Goal: Information Seeking & Learning: Find specific fact

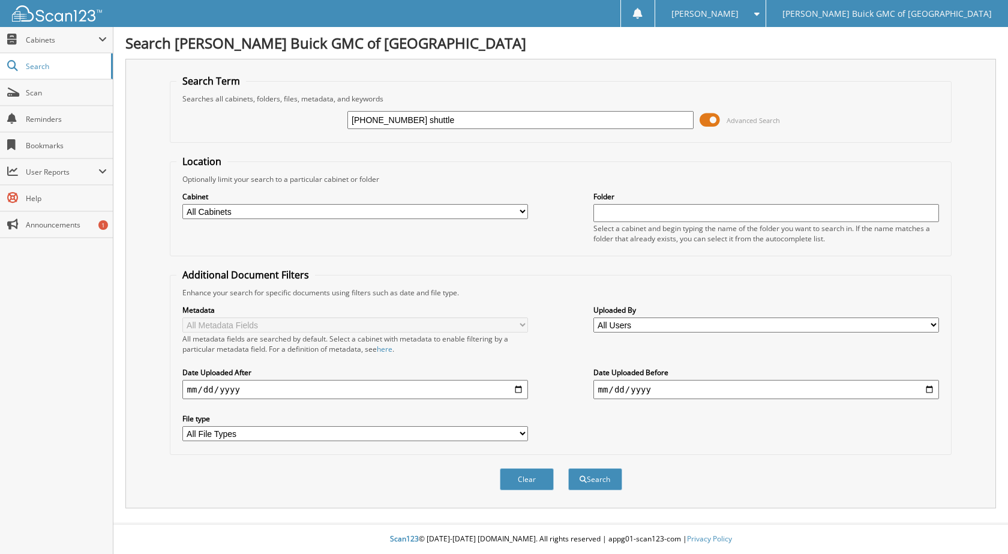
type input "[PHONE_NUMBER] shuttle"
click at [568, 468] on button "Search" at bounding box center [595, 479] width 54 height 22
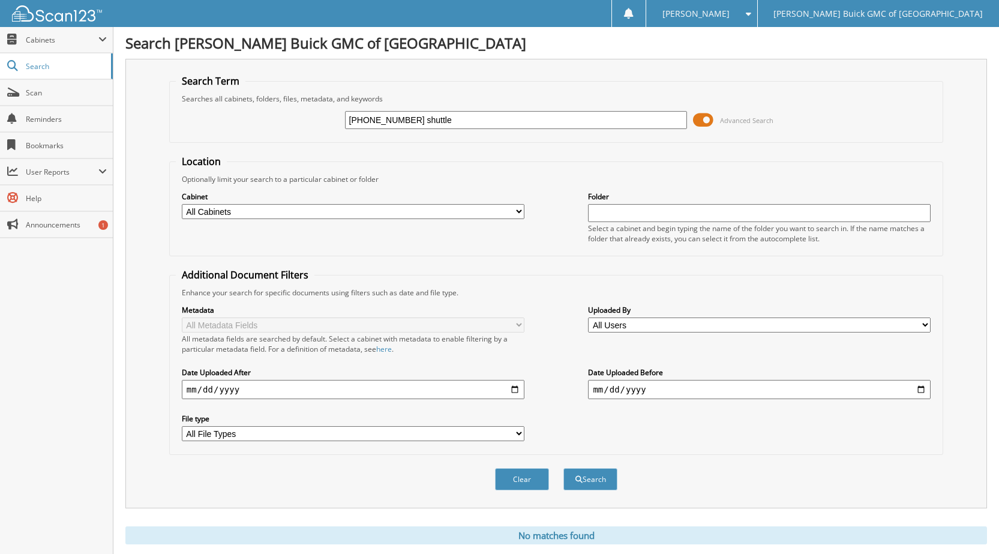
click at [363, 120] on input "[PHONE_NUMBER] shuttle" at bounding box center [516, 120] width 342 height 18
type input "2025-08-07 shuttle"
click at [563, 468] on button "Search" at bounding box center [590, 479] width 54 height 22
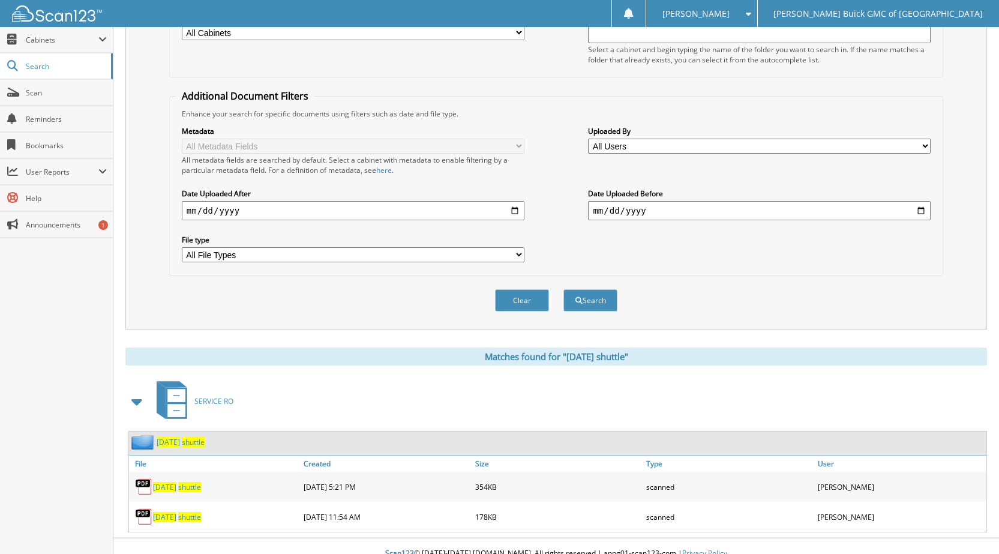
scroll to position [194, 0]
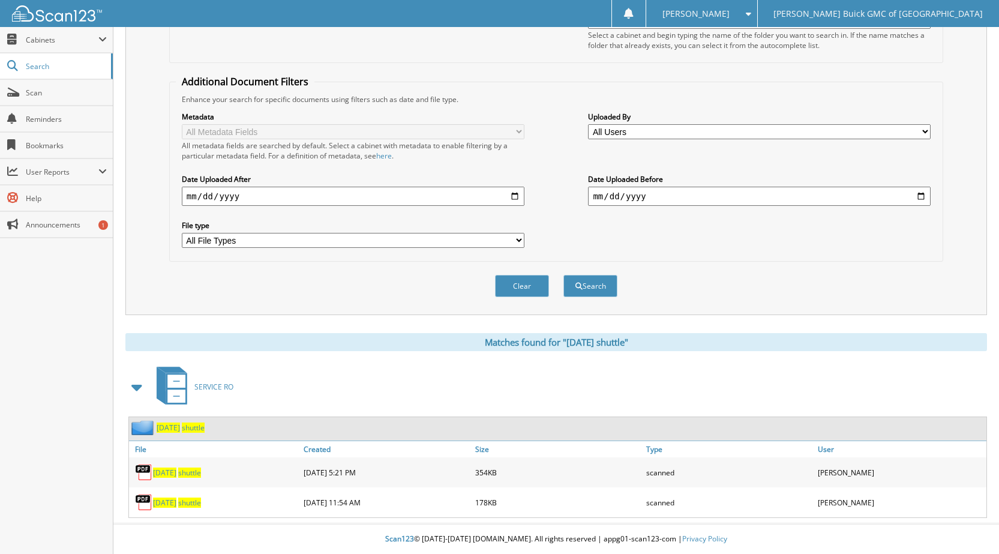
click at [200, 473] on span "shuttle" at bounding box center [189, 472] width 23 height 10
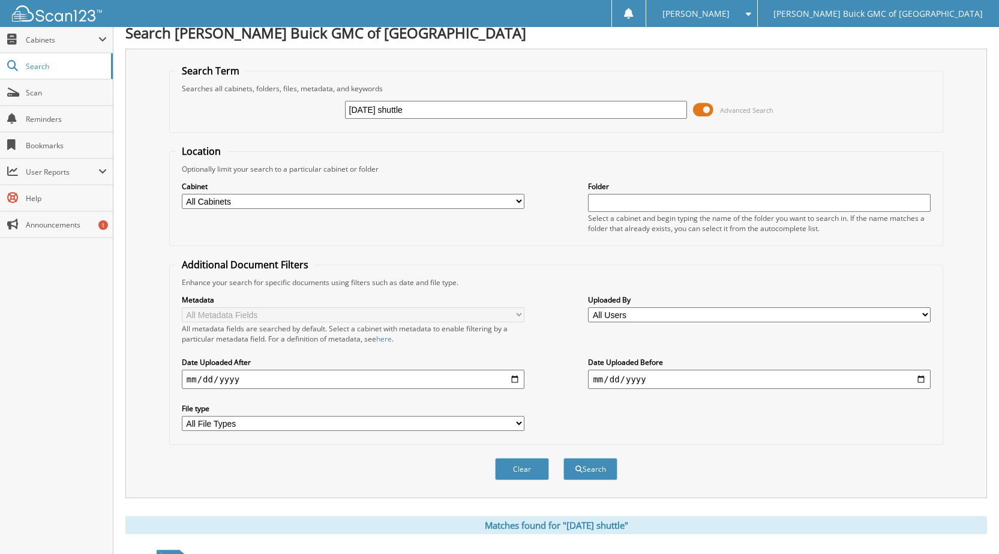
scroll to position [0, 0]
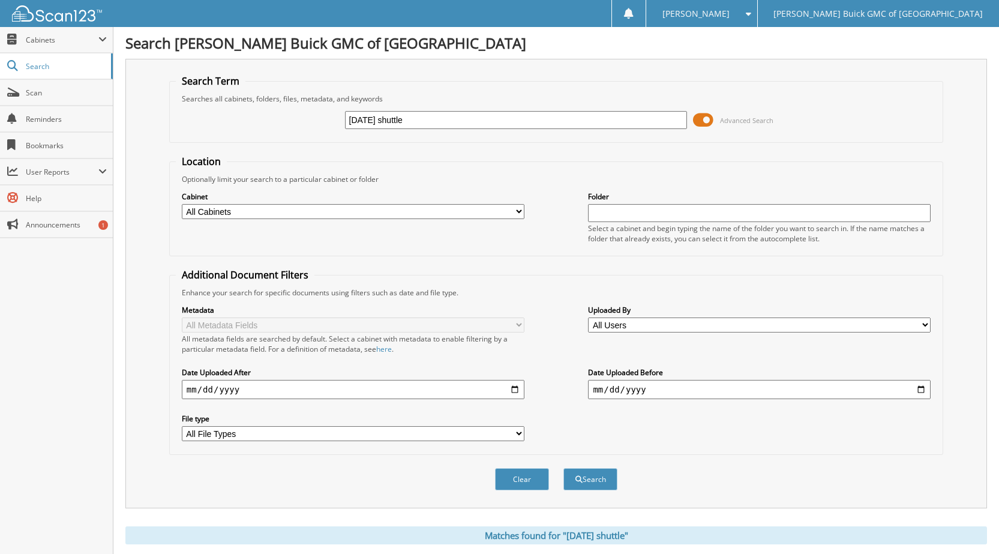
click at [390, 119] on input "2025-08-07 shuttle" at bounding box center [516, 120] width 342 height 18
type input "2025-08-11 shuttle"
click at [563, 468] on button "Search" at bounding box center [590, 479] width 54 height 22
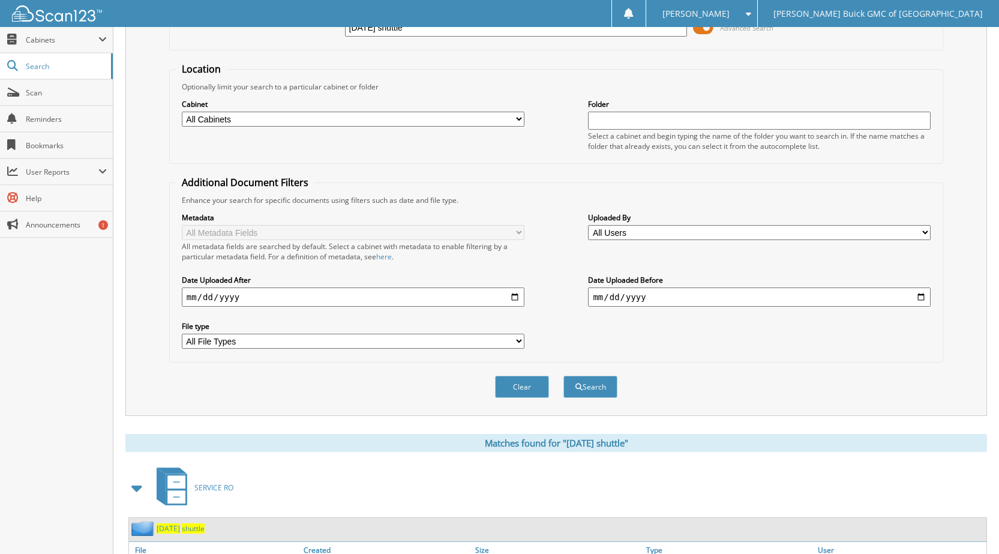
scroll to position [164, 0]
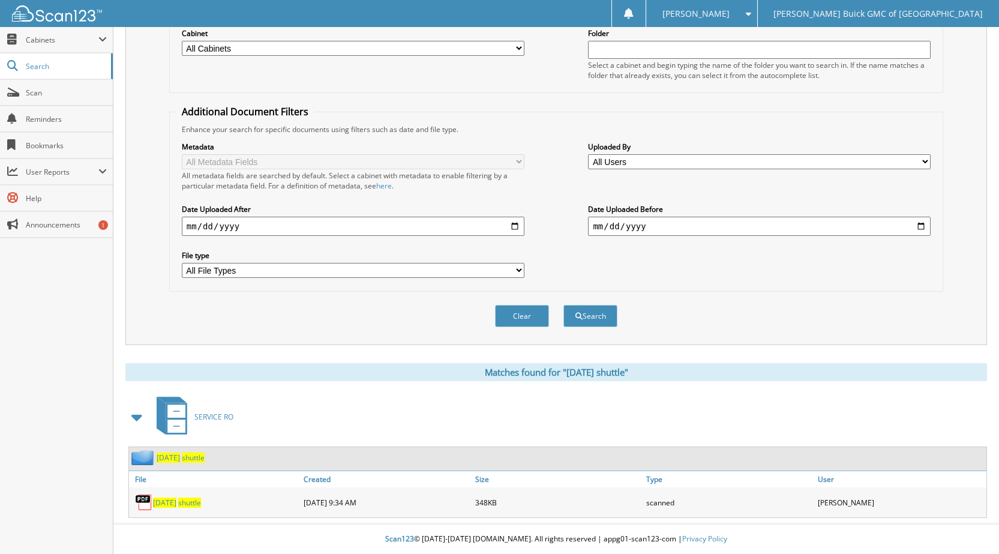
click at [201, 503] on span "shuttle" at bounding box center [189, 502] width 23 height 10
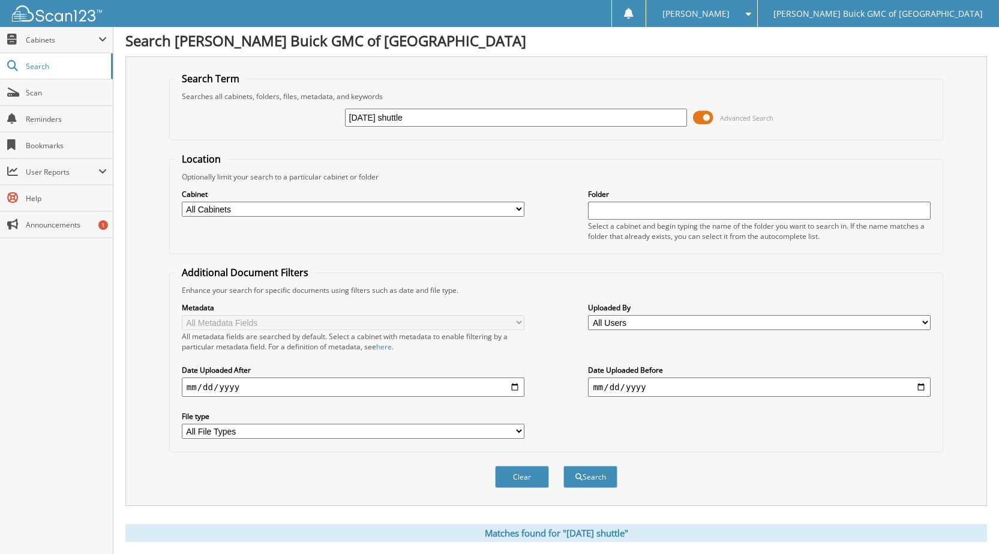
scroll to position [0, 0]
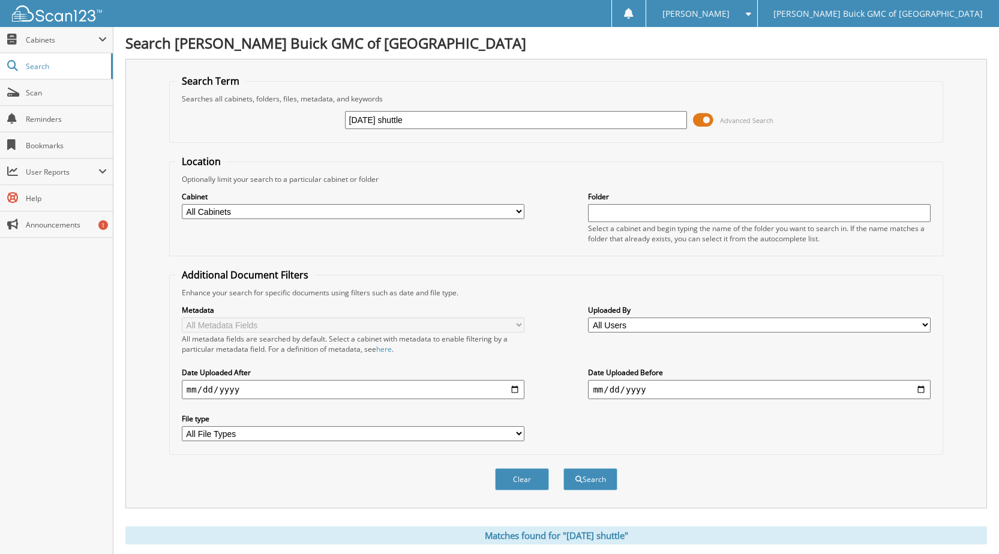
click at [389, 123] on input "2025-08-11 shuttle" at bounding box center [516, 120] width 342 height 18
type input "2025-08-07 shuttle"
click at [563, 468] on button "Search" at bounding box center [590, 479] width 54 height 22
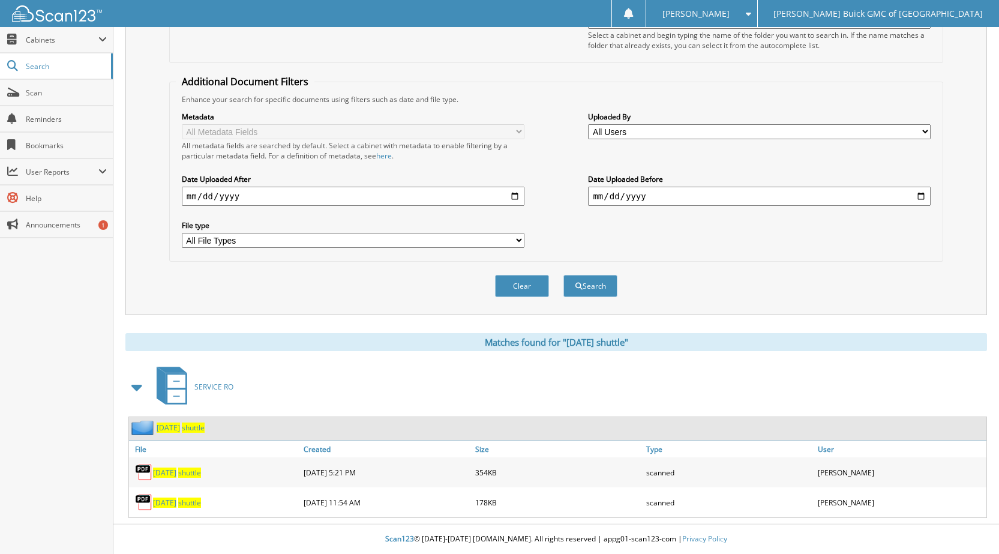
click at [201, 503] on span "shuttle" at bounding box center [189, 502] width 23 height 10
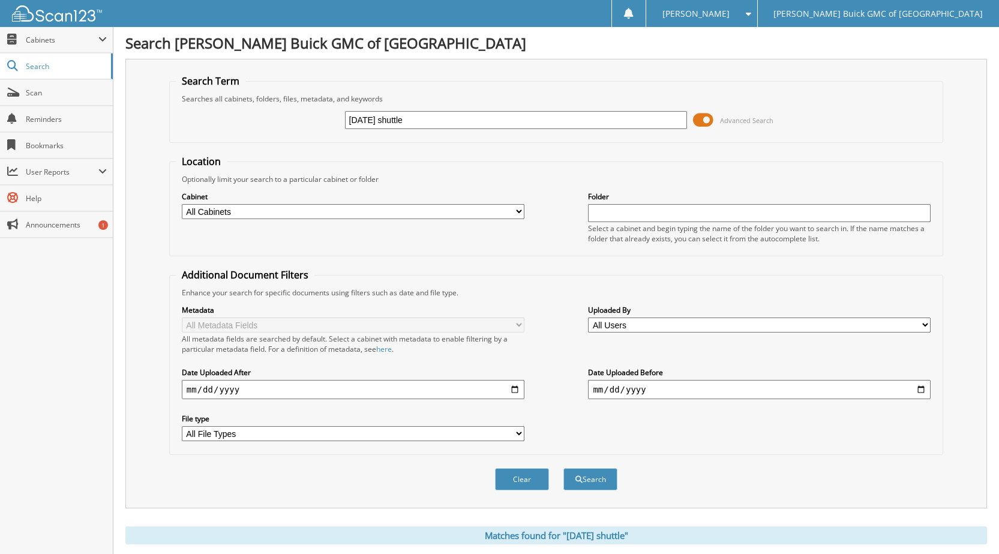
click at [392, 119] on input "2025-08-07 shuttle" at bounding box center [516, 120] width 342 height 18
type input "[DATE] shuttle"
click at [563, 468] on button "Search" at bounding box center [590, 479] width 54 height 22
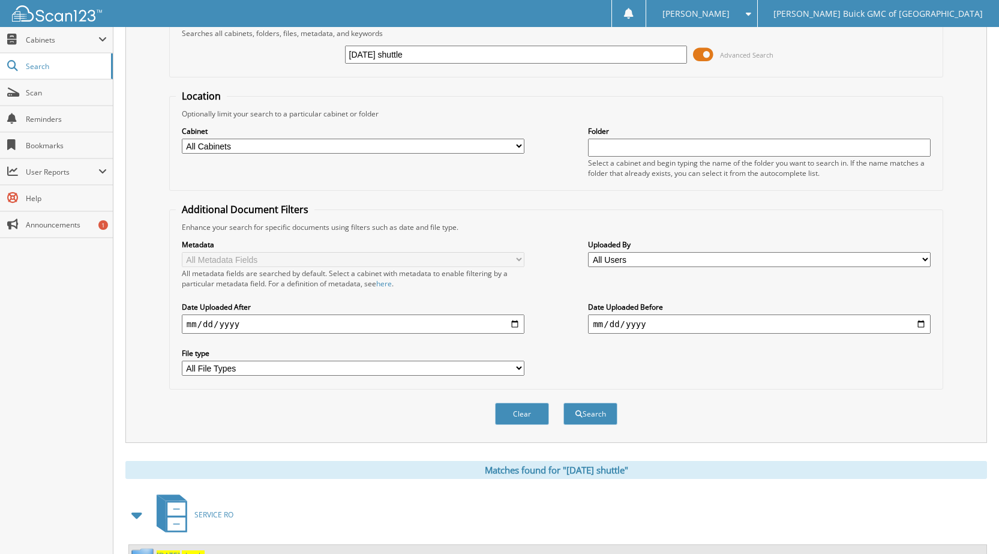
scroll to position [164, 0]
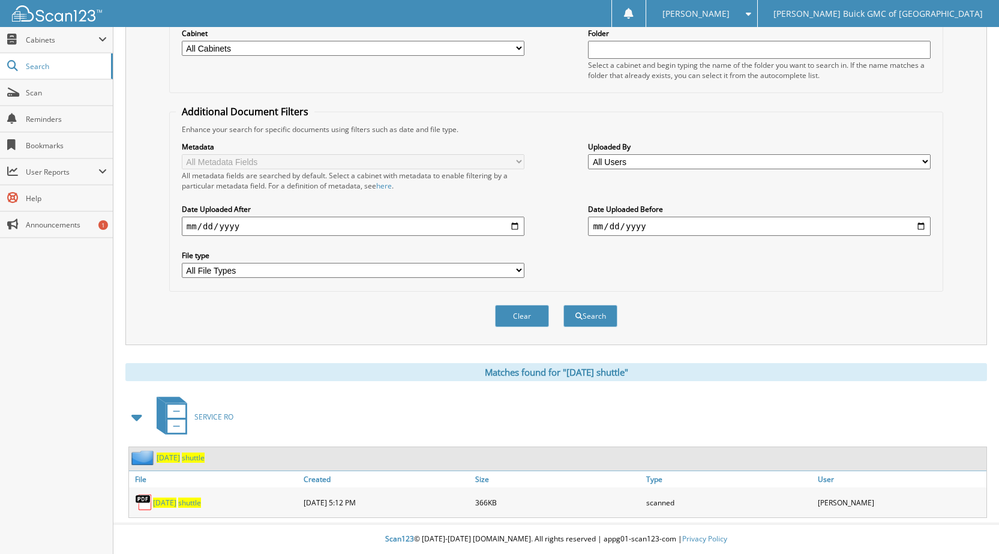
click at [176, 500] on span "[DATE]" at bounding box center [164, 502] width 23 height 10
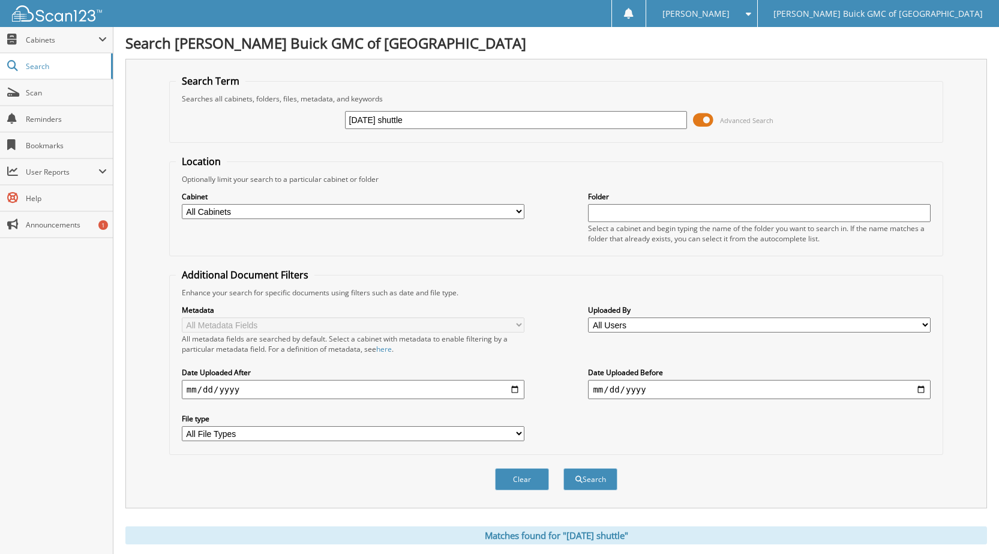
drag, startPoint x: 392, startPoint y: 120, endPoint x: 407, endPoint y: 115, distance: 15.2
click at [392, 120] on input "2025-08-19 shuttle" at bounding box center [516, 120] width 342 height 18
type input "2025-08-29 shuttle"
click at [563, 468] on button "Search" at bounding box center [590, 479] width 54 height 22
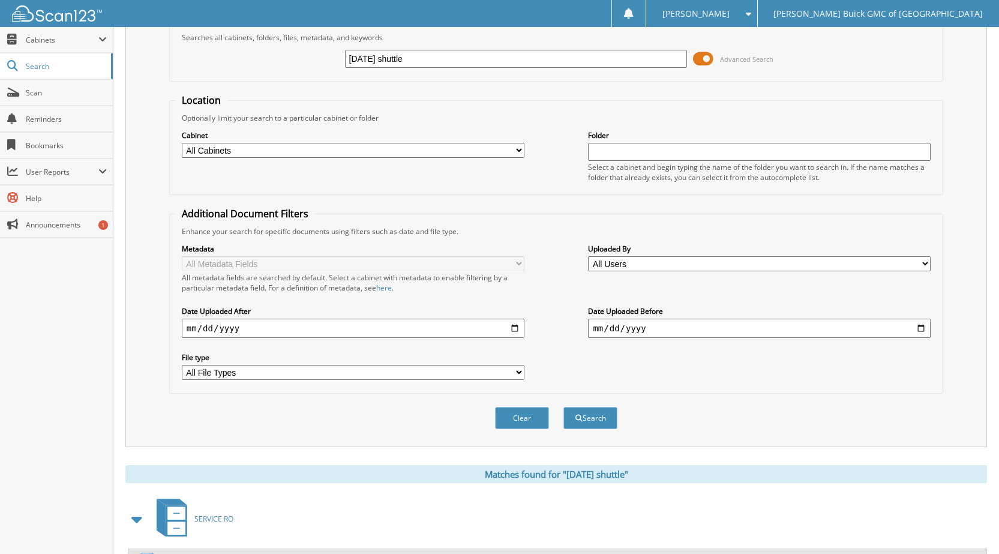
scroll to position [164, 0]
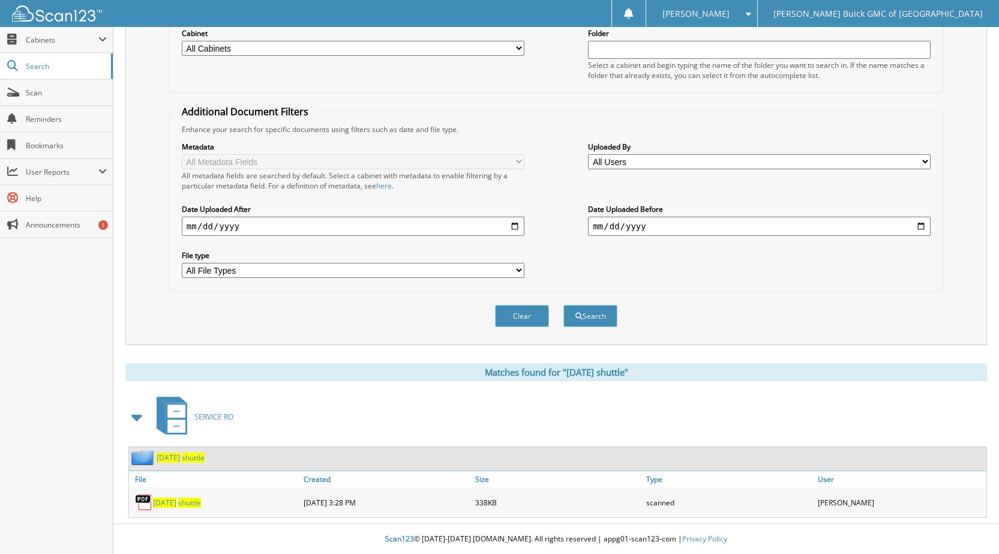
click at [176, 505] on span "2025-08-29" at bounding box center [164, 502] width 23 height 10
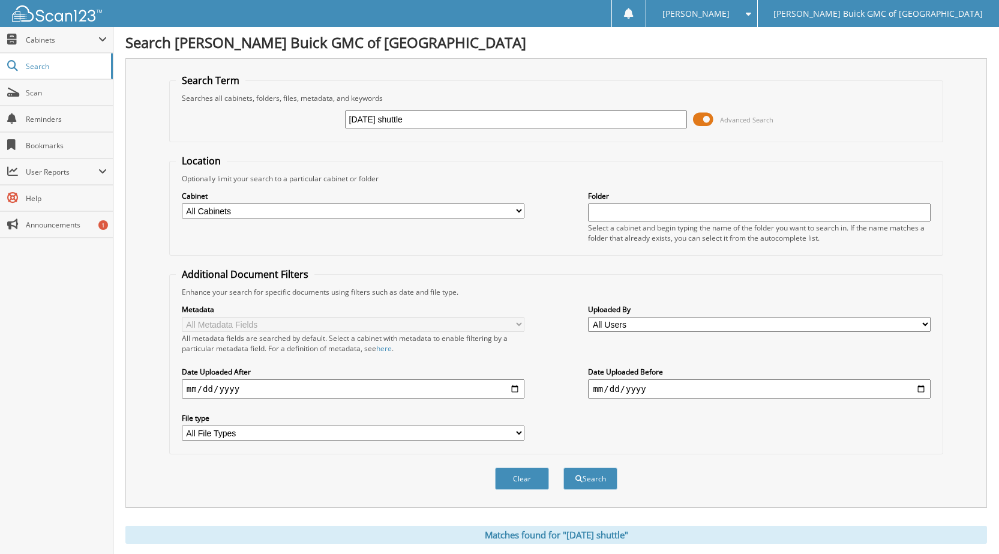
scroll to position [0, 0]
click at [392, 120] on input "2025-08-29 shuttle" at bounding box center [516, 120] width 342 height 18
type input "2025-09-03 shuttle"
click at [563, 468] on button "Search" at bounding box center [590, 479] width 54 height 22
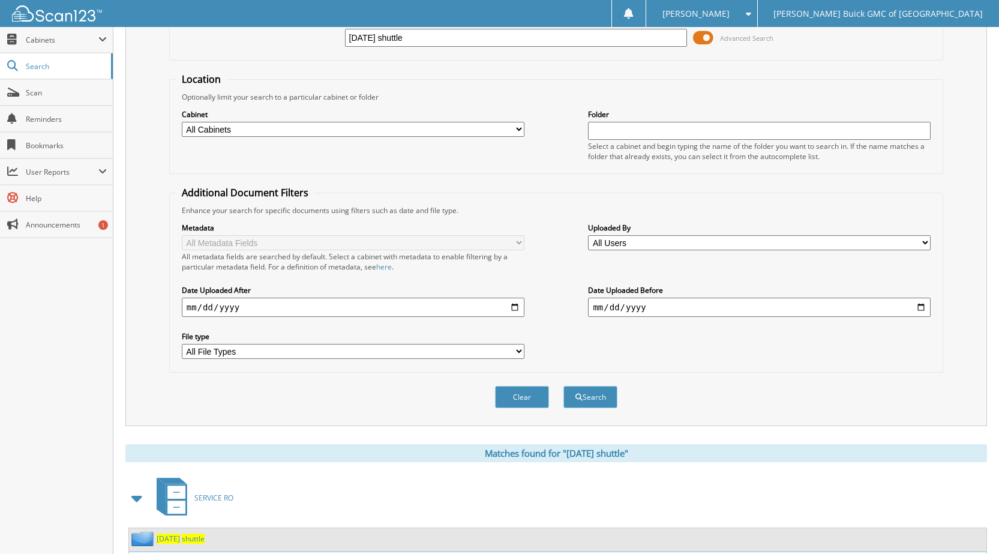
scroll to position [164, 0]
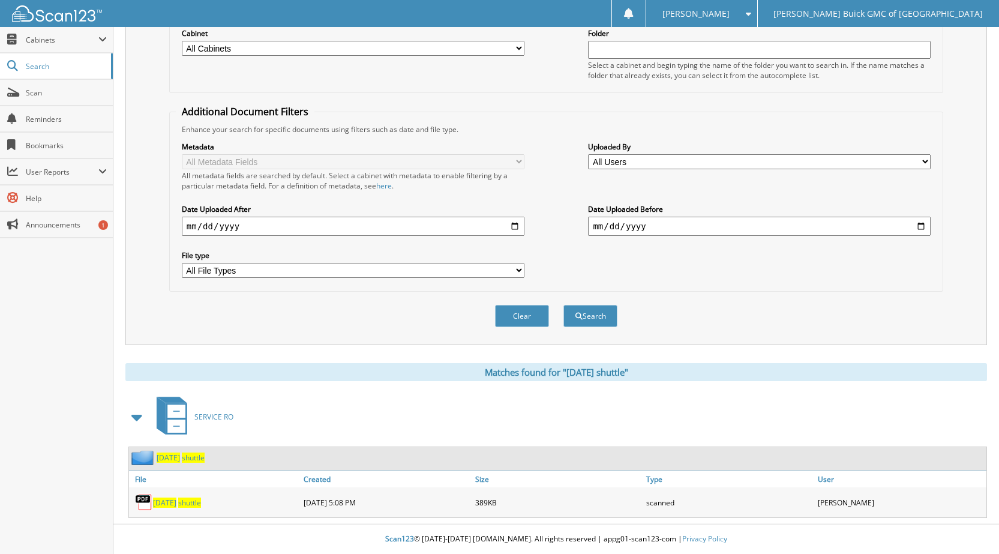
click at [201, 500] on span "shuttle" at bounding box center [189, 502] width 23 height 10
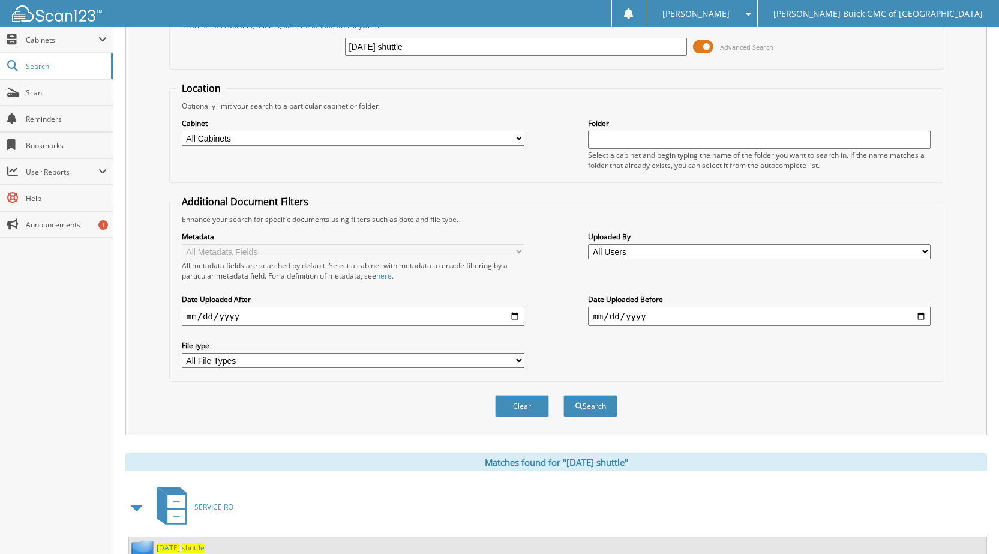
scroll to position [0, 0]
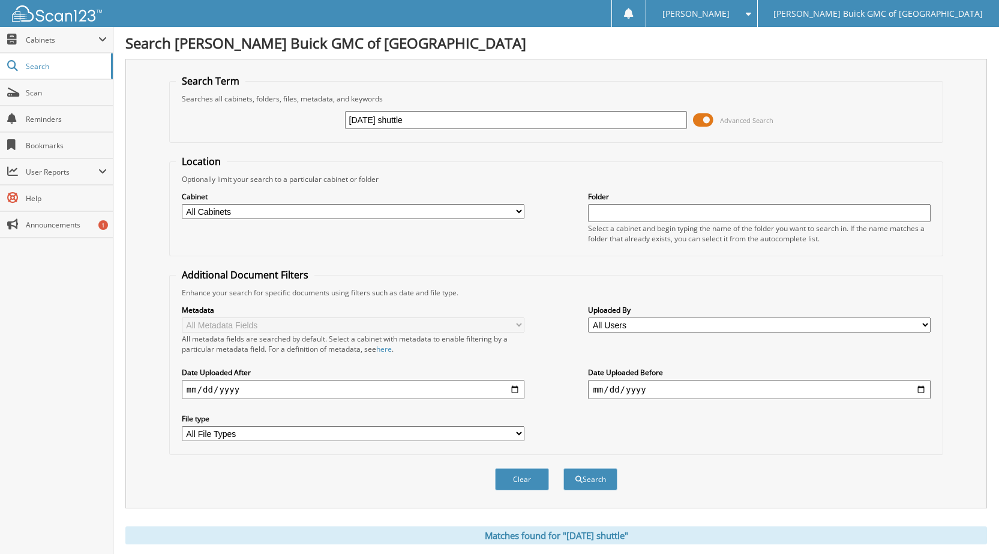
click at [391, 121] on input "2025-09-03 shuttle" at bounding box center [516, 120] width 342 height 18
type input "2025-09-05 shuttle"
click at [563, 468] on button "Search" at bounding box center [590, 479] width 54 height 22
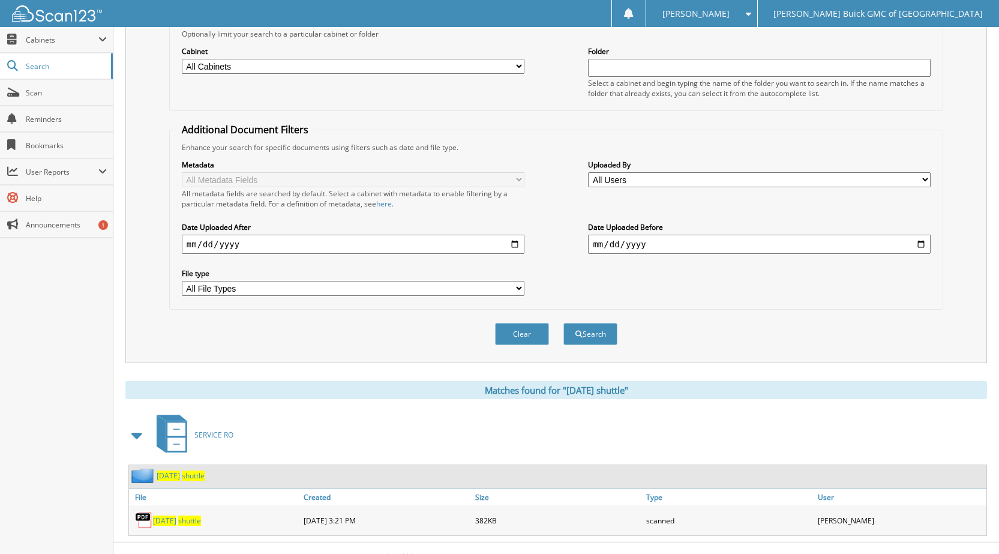
scroll to position [164, 0]
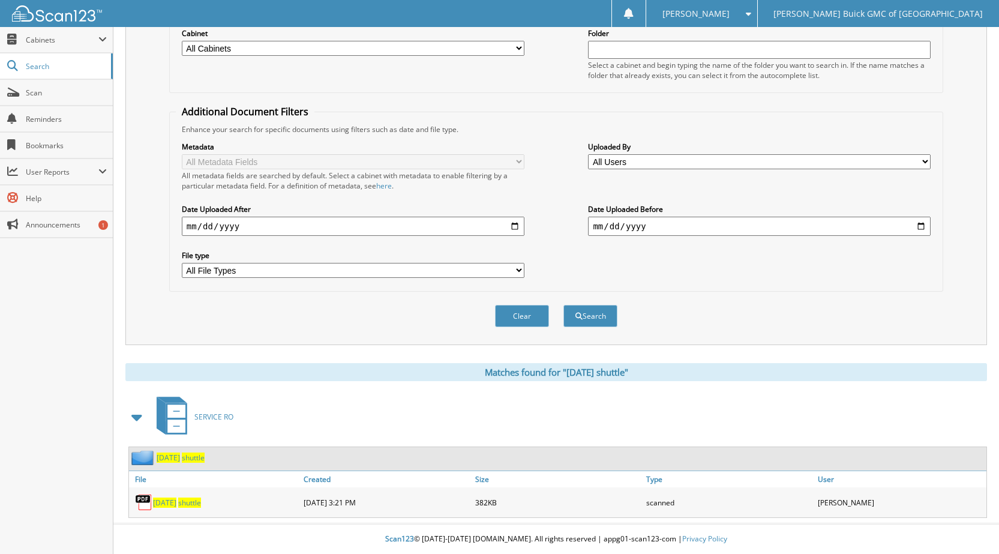
click at [200, 501] on span "shuttle" at bounding box center [189, 502] width 23 height 10
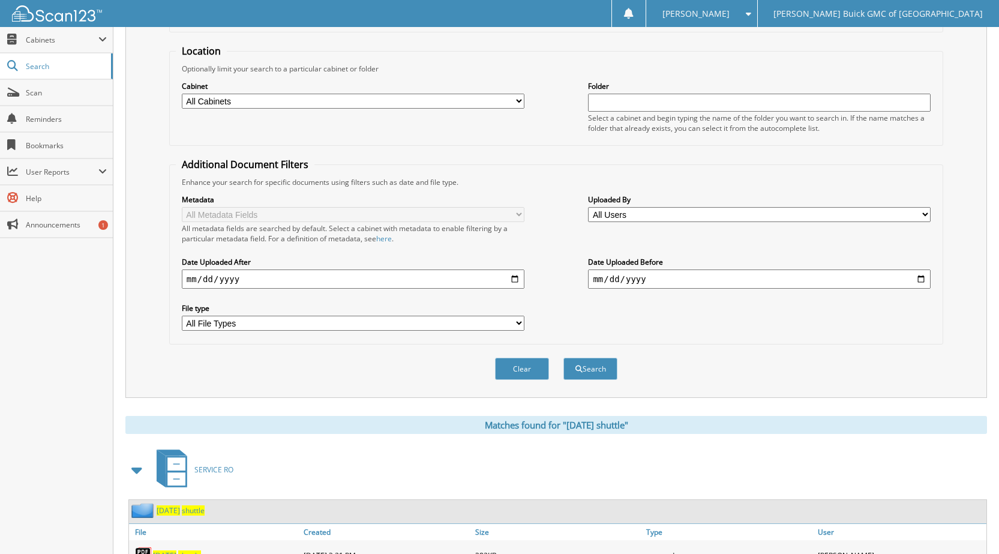
scroll to position [0, 0]
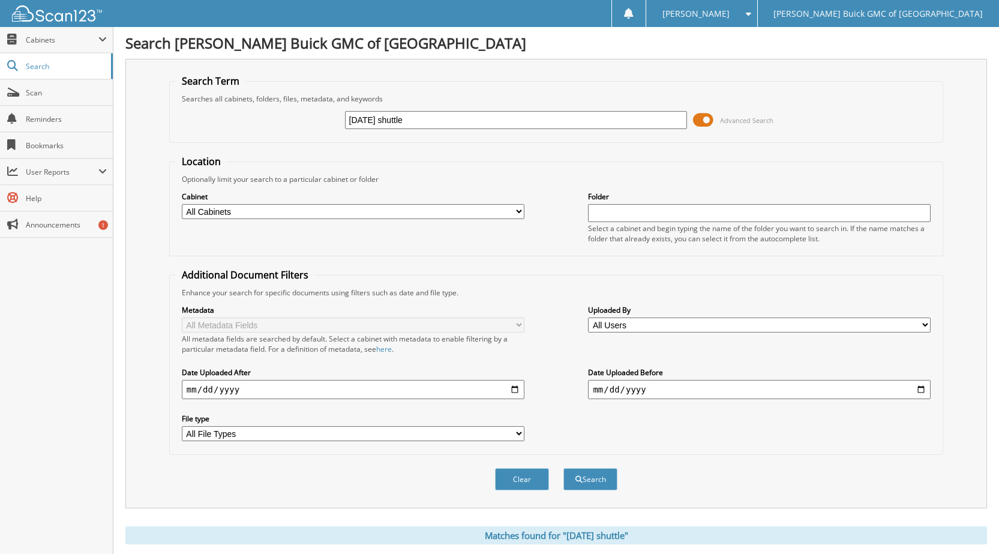
click at [390, 120] on input "2025-09-05 shuttle" at bounding box center [516, 120] width 342 height 18
type input "2025-09-08 shuttle"
click at [563, 468] on button "Search" at bounding box center [590, 479] width 54 height 22
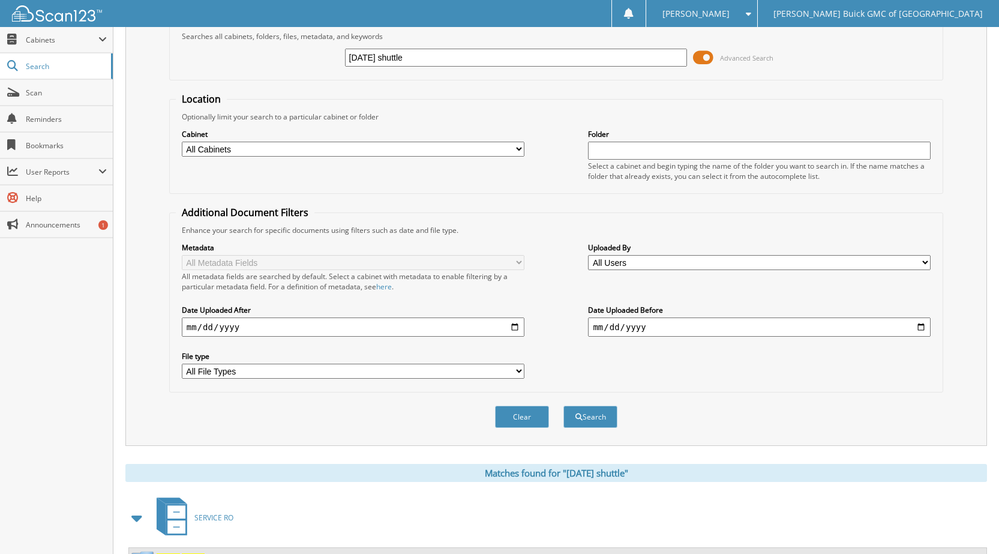
scroll to position [164, 0]
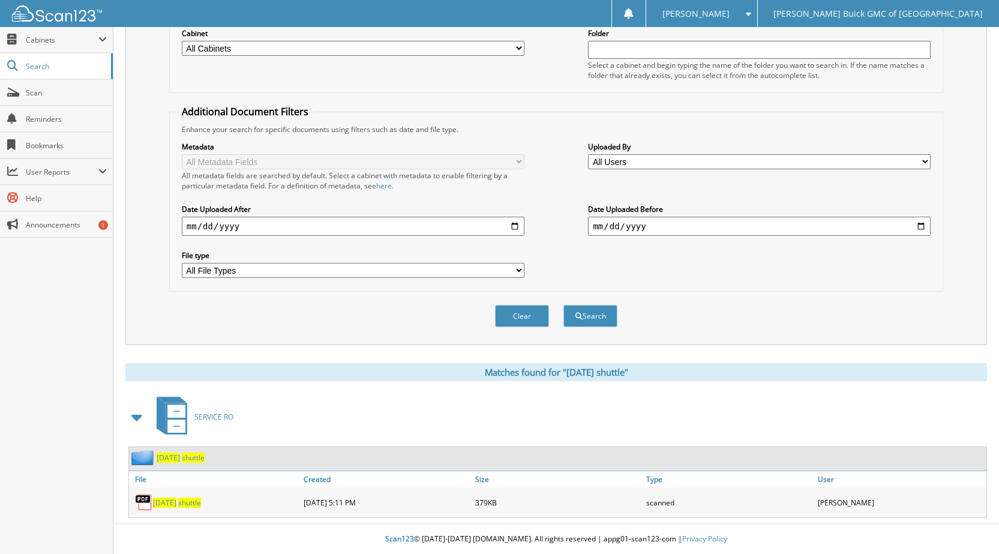
click at [193, 503] on span "shuttle" at bounding box center [189, 502] width 23 height 10
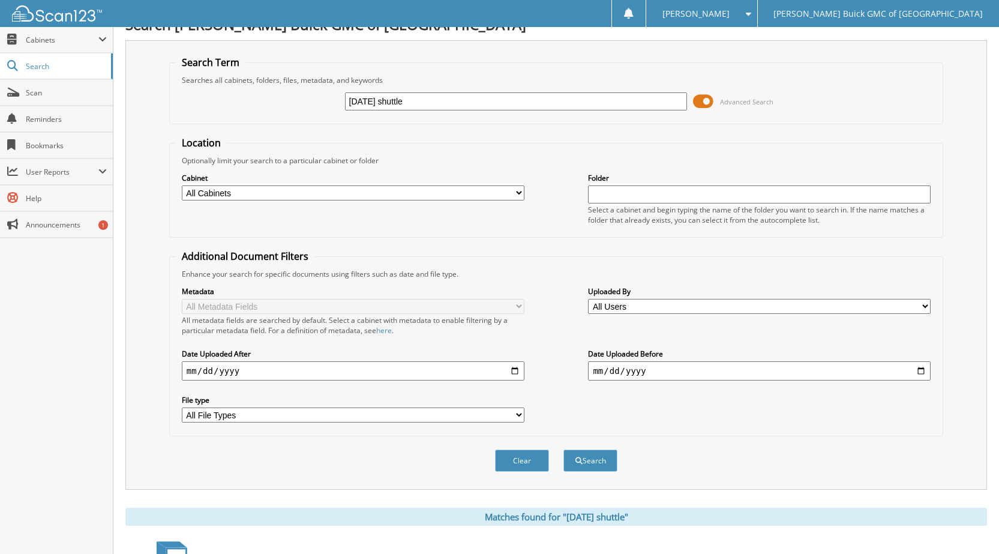
scroll to position [0, 0]
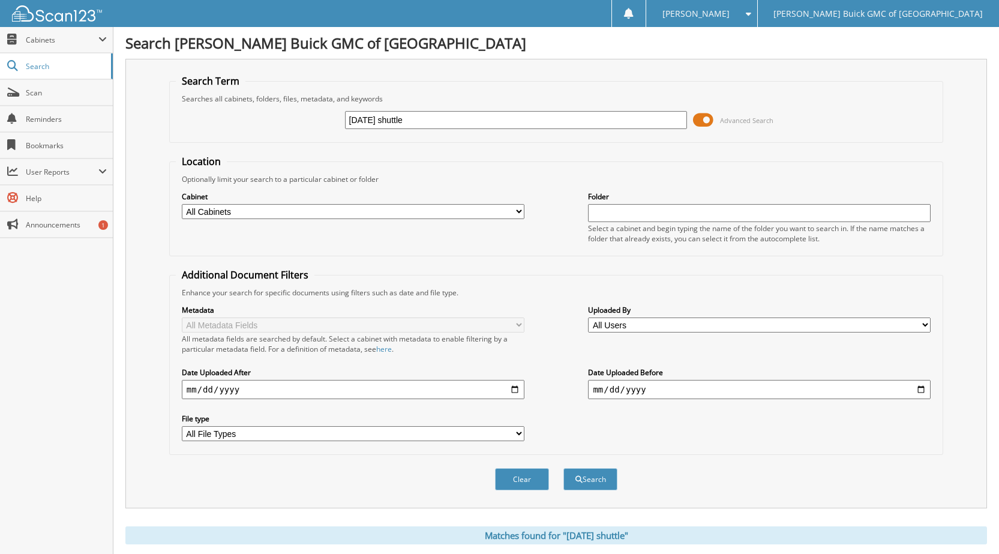
click at [391, 120] on input "2025-09-08 shuttle" at bounding box center [516, 120] width 342 height 18
type input "[DATE] shuttle"
click at [563, 468] on button "Search" at bounding box center [590, 479] width 54 height 22
